Goal: Information Seeking & Learning: Compare options

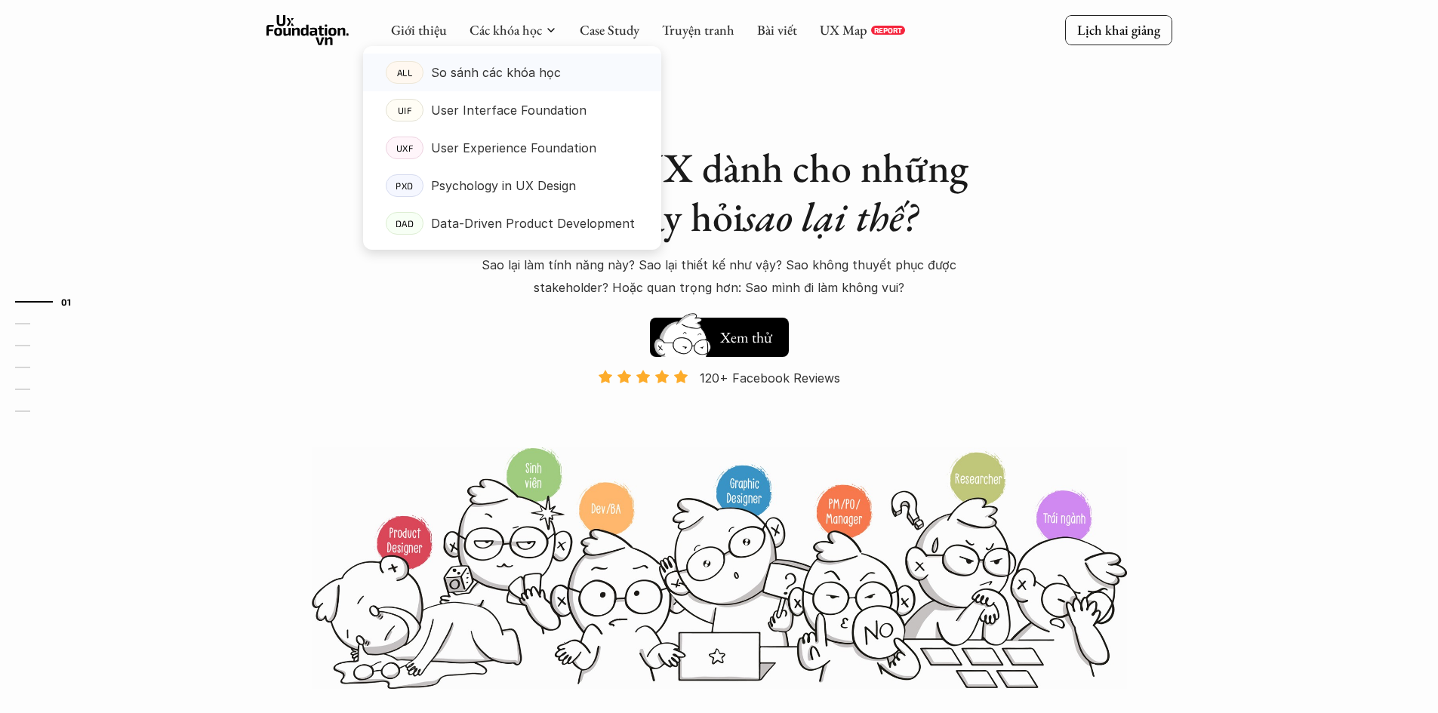
click at [524, 78] on p "So sánh các khóa học" at bounding box center [496, 72] width 130 height 23
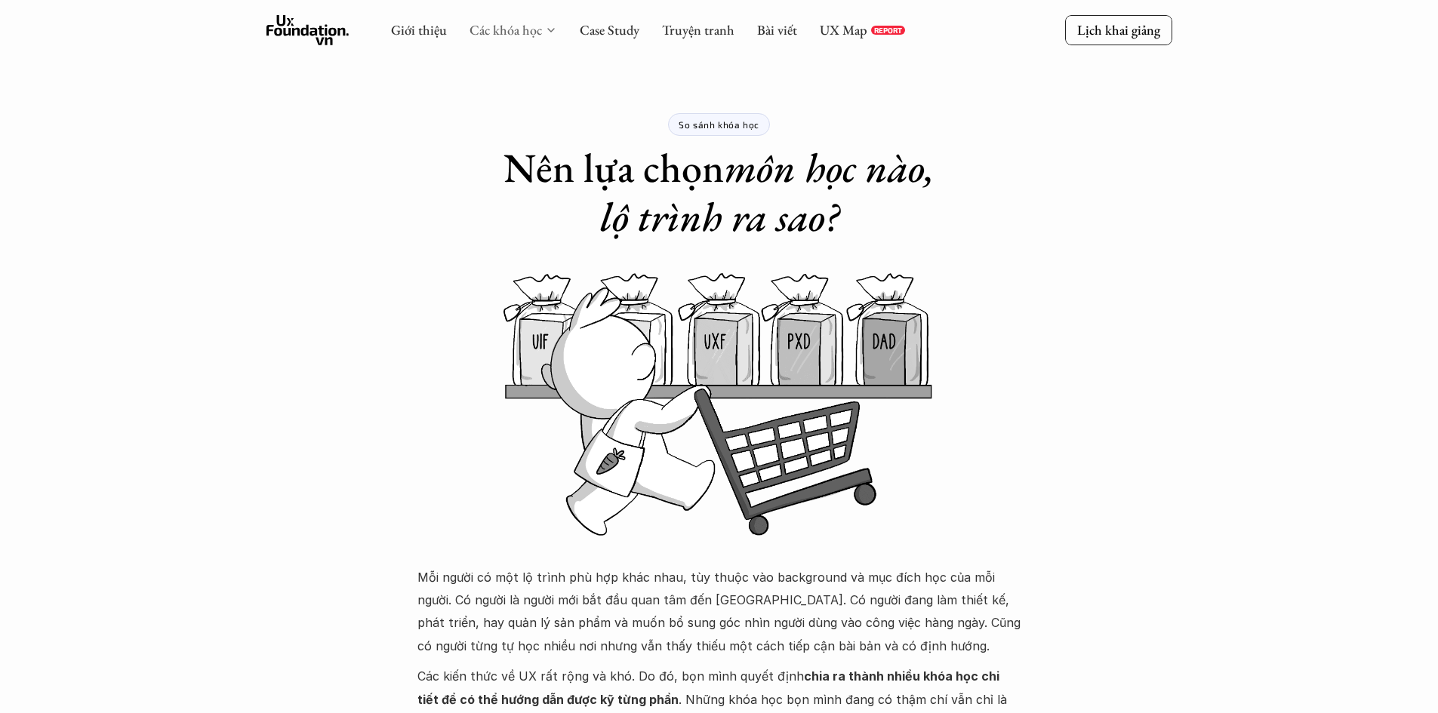
click at [504, 27] on link "Các khóa học" at bounding box center [506, 29] width 72 height 17
click at [556, 30] on div "Giới thiệu Các khóa học Case Study Truyện tranh Bài viết UX Map REPORT" at bounding box center [648, 30] width 514 height 30
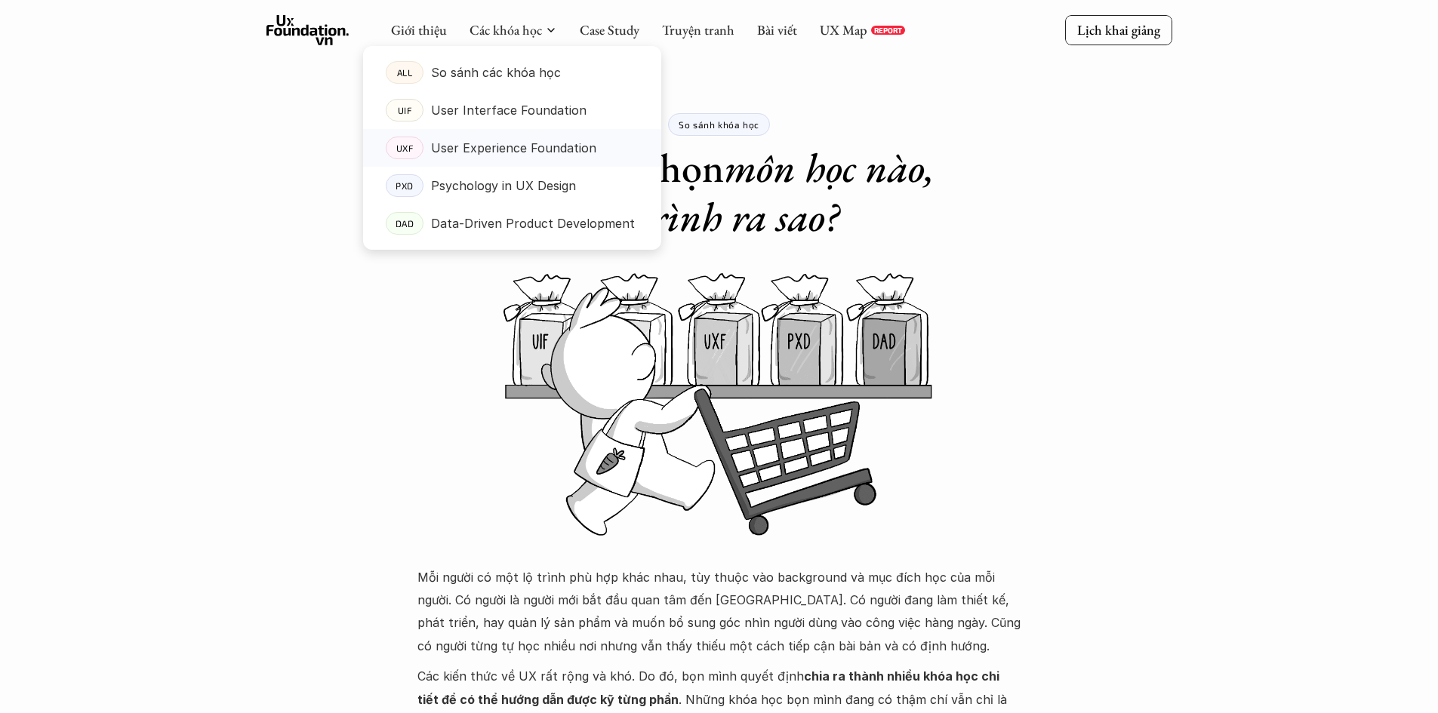
click at [515, 152] on p "User Experience Foundation" at bounding box center [513, 148] width 165 height 23
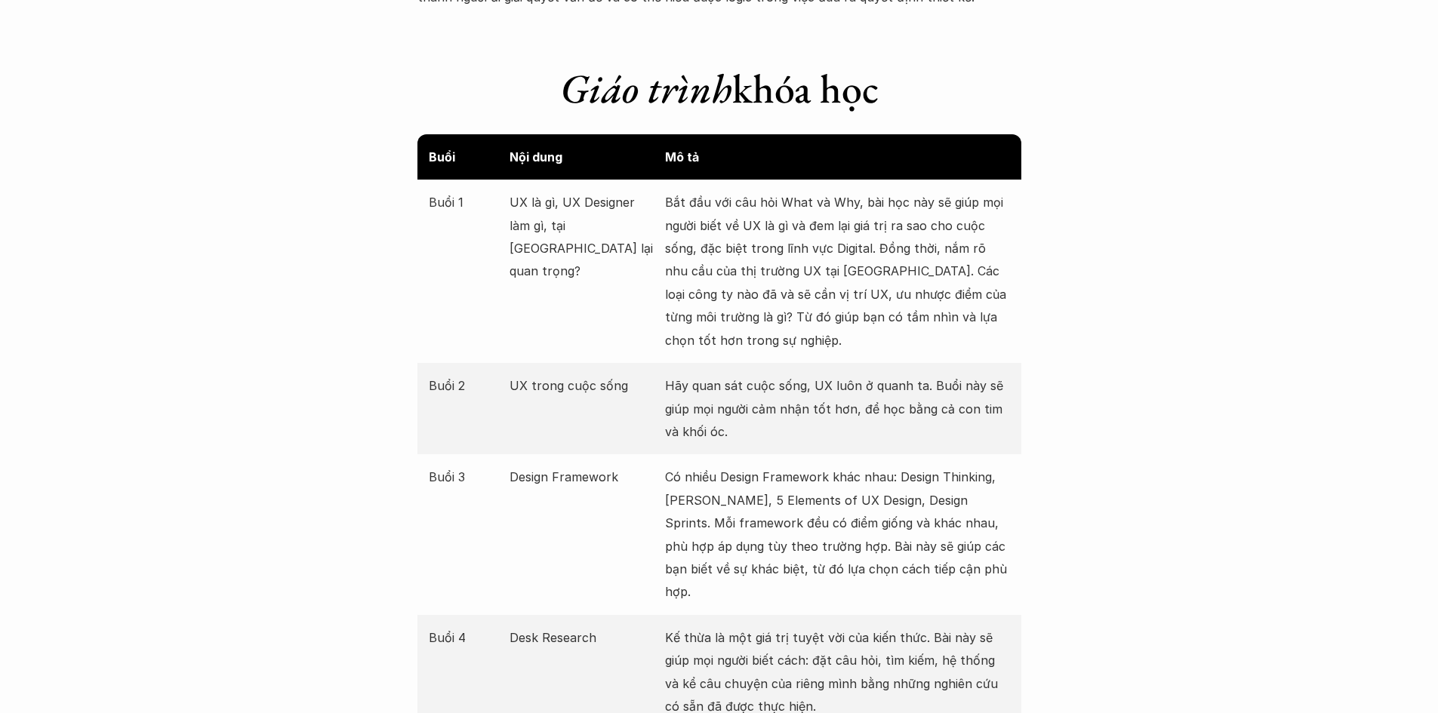
scroll to position [2265, 0]
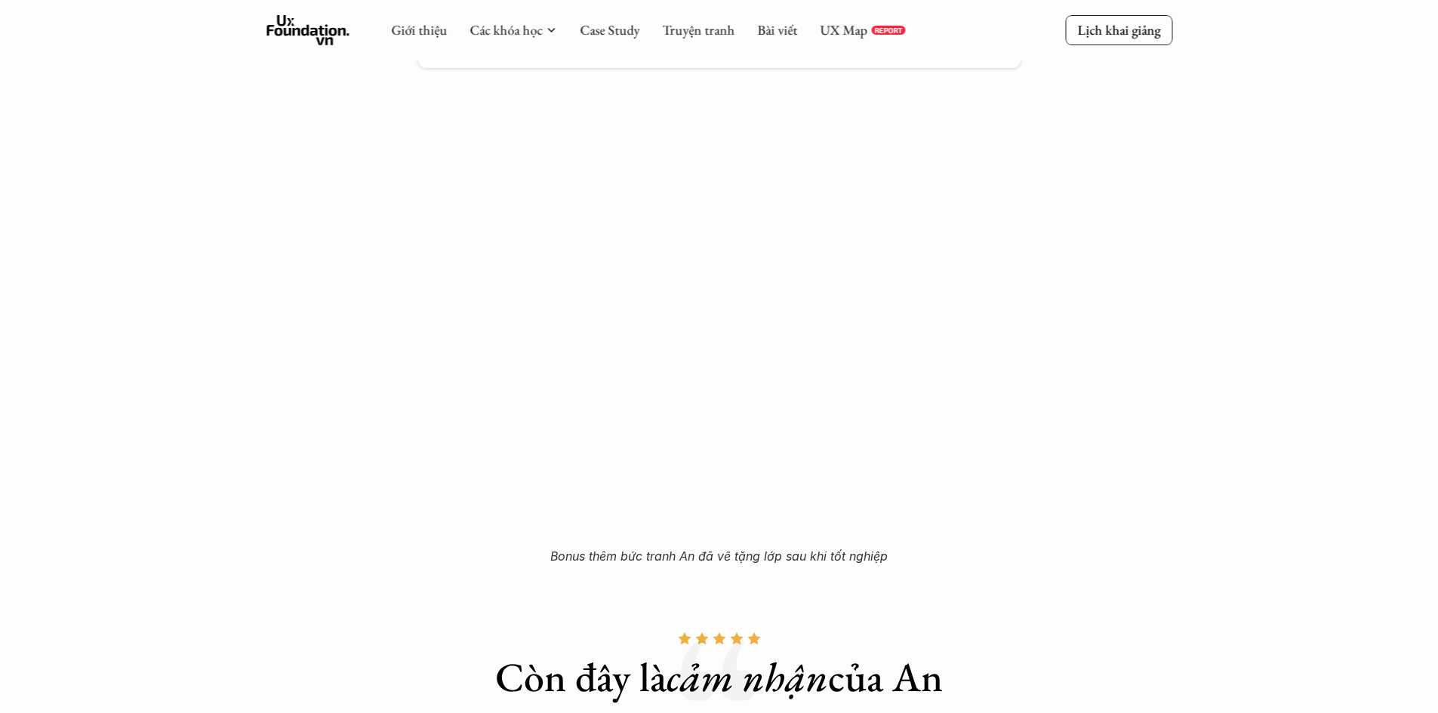
scroll to position [4228, 0]
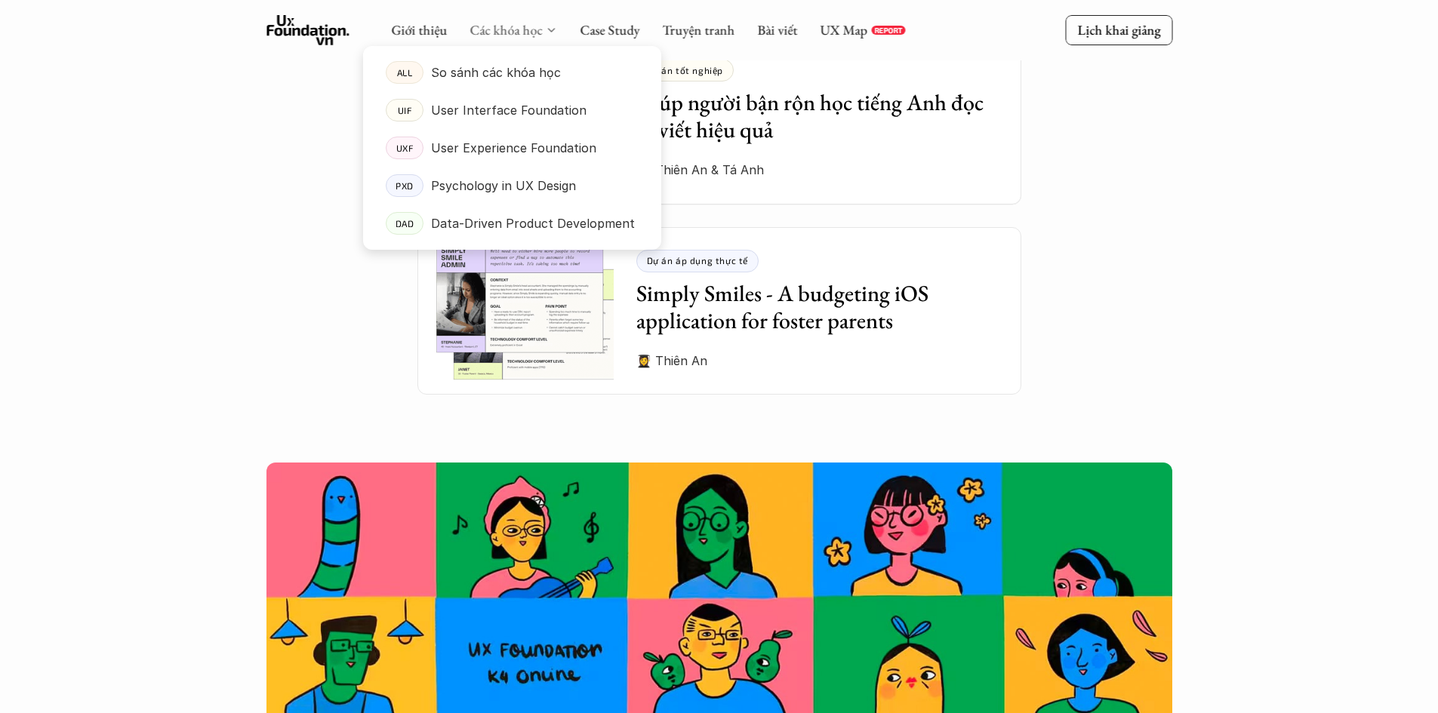
click at [524, 32] on link "Các khóa học" at bounding box center [506, 29] width 72 height 17
click at [524, 81] on p "So sánh các khóa học" at bounding box center [496, 72] width 130 height 23
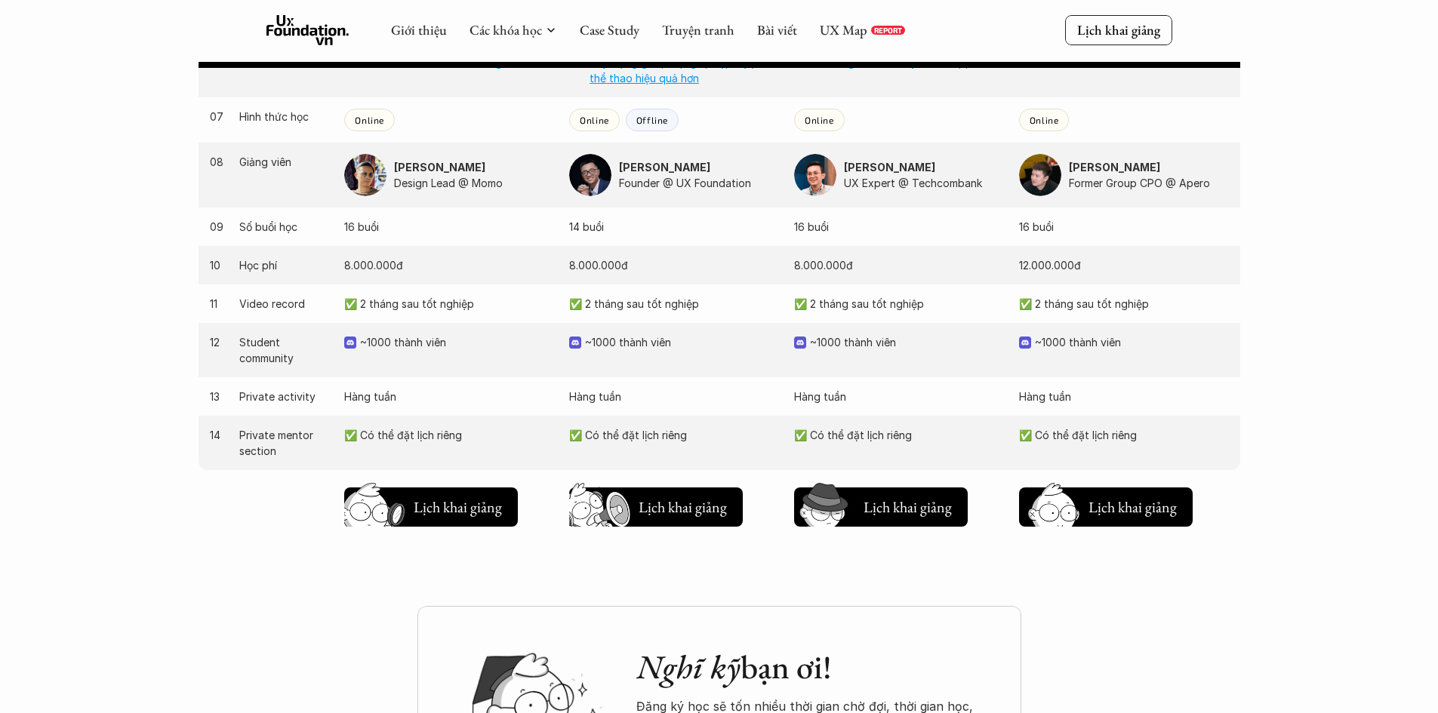
scroll to position [1434, 0]
